Goal: Transaction & Acquisition: Purchase product/service

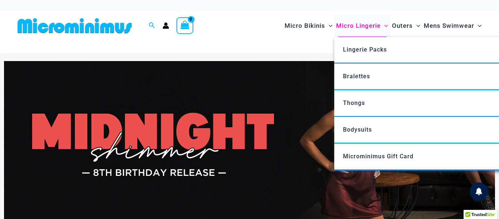
click at [367, 23] on span "Micro Lingerie" at bounding box center [358, 25] width 45 height 19
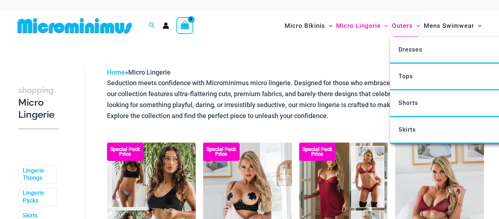
click at [397, 24] on span "Outers" at bounding box center [402, 25] width 21 height 19
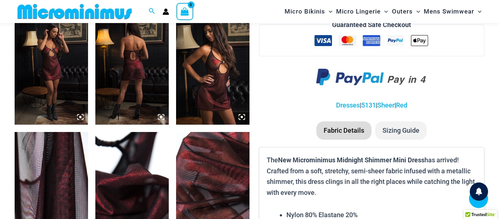
scroll to position [537, 0]
